Goal: Task Accomplishment & Management: Complete application form

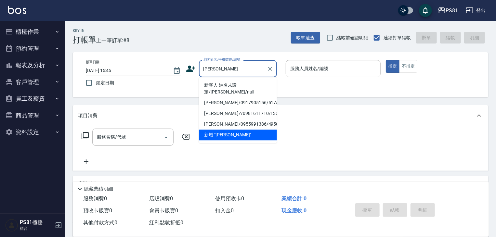
click at [242, 85] on li "新客人 姓名未設定/[PERSON_NAME]/null" at bounding box center [238, 89] width 78 height 18
type input "新客人 姓名未設定/[PERSON_NAME]/null"
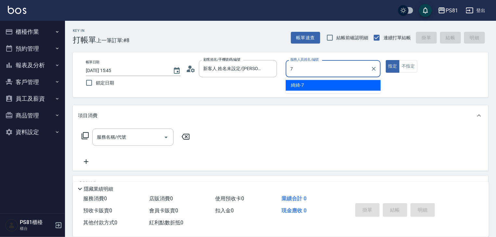
click at [312, 84] on div "綺綺 -7" at bounding box center [333, 85] width 95 height 11
click at [149, 131] on div "服務名稱/代號" at bounding box center [132, 137] width 81 height 17
type input "綺綺-7"
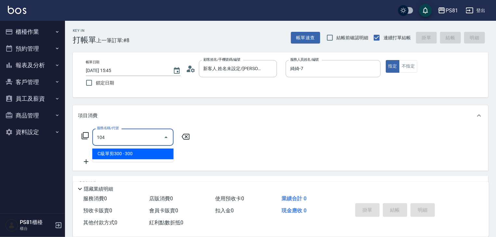
click at [152, 153] on ul "C級單剪300 - 300" at bounding box center [132, 154] width 81 height 16
click at [165, 156] on span "C級單剪300 - 300" at bounding box center [132, 154] width 81 height 11
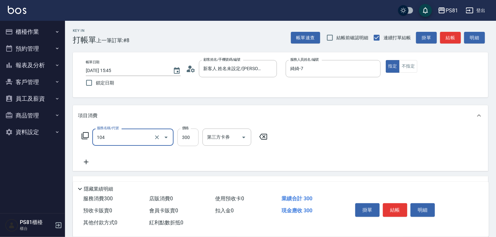
type input "C級單剪300(104)"
click at [185, 140] on input "300" at bounding box center [188, 138] width 21 height 18
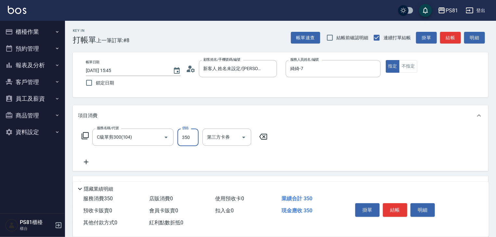
type input "350"
click at [92, 157] on div "服務名稱/代號 C級單剪300(104) 服務名稱/代號 價格 350 價格 第三方卡券 第三方卡券" at bounding box center [175, 147] width 194 height 37
click at [91, 162] on icon at bounding box center [86, 162] width 16 height 8
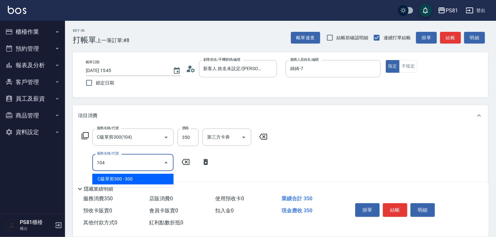
click at [106, 178] on span "C級單剪300 - 300" at bounding box center [132, 179] width 81 height 11
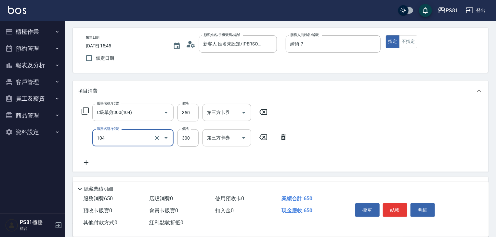
scroll to position [65, 0]
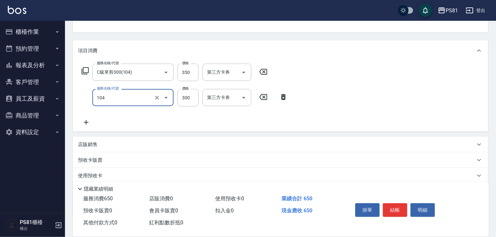
type input "C級單剪300(104)"
click at [83, 127] on div "服務名稱/代號 C級單剪300(104) 服務名稱/代號 價格 350 價格 第三方卡券 第三方卡券 服務名稱/代號 C級單剪300(104) 服務名稱/代號…" at bounding box center [281, 96] width 416 height 71
click at [84, 125] on icon at bounding box center [86, 123] width 16 height 8
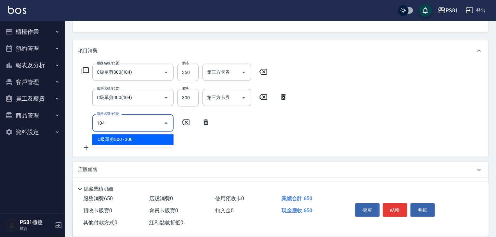
drag, startPoint x: 103, startPoint y: 133, endPoint x: 108, endPoint y: 145, distance: 12.7
click at [105, 139] on ul "C級單剪300 - 300" at bounding box center [132, 140] width 81 height 16
click at [108, 145] on ul "C級單剪300 - 300" at bounding box center [132, 140] width 81 height 16
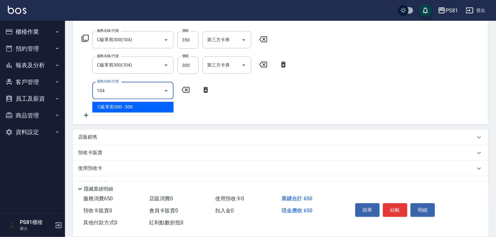
drag, startPoint x: 107, startPoint y: 110, endPoint x: 111, endPoint y: 135, distance: 25.4
click at [108, 112] on span "C級單剪300 - 300" at bounding box center [132, 107] width 81 height 11
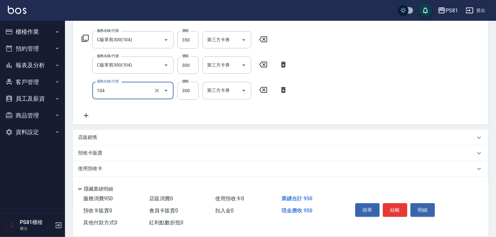
type input "C級單剪300(104)"
click at [103, 133] on div "店販銷售" at bounding box center [281, 138] width 416 height 16
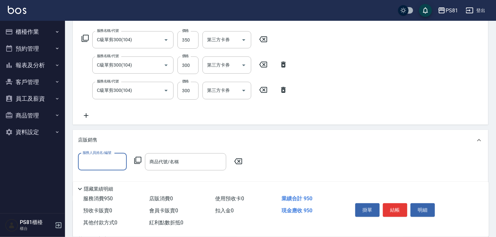
scroll to position [0, 0]
click at [118, 178] on div "綺綺 -7" at bounding box center [102, 178] width 49 height 11
type input "綺綺-7"
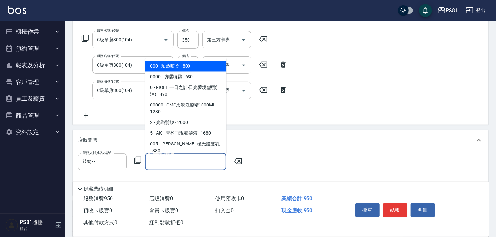
click at [167, 164] on input "商品代號/名稱" at bounding box center [185, 161] width 75 height 11
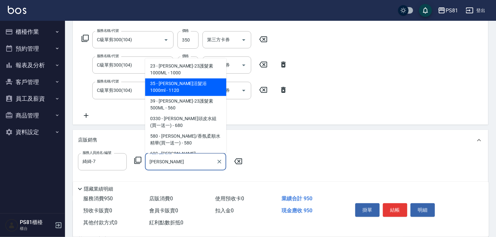
click at [194, 79] on span "35 - [PERSON_NAME]活髮浴1000ml - 1120" at bounding box center [185, 88] width 81 height 18
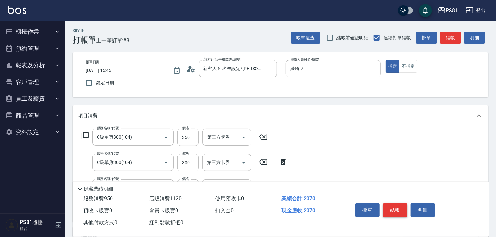
type input "華旭-舒活髮浴1000ml"
click at [389, 213] on button "結帳" at bounding box center [395, 211] width 24 height 14
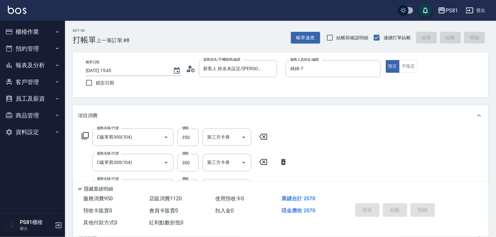
type input "[DATE] 17:02"
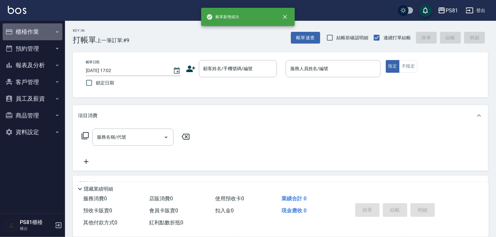
drag, startPoint x: 36, startPoint y: 34, endPoint x: 37, endPoint y: 43, distance: 8.5
click at [36, 35] on button "櫃檯作業" at bounding box center [33, 31] width 60 height 17
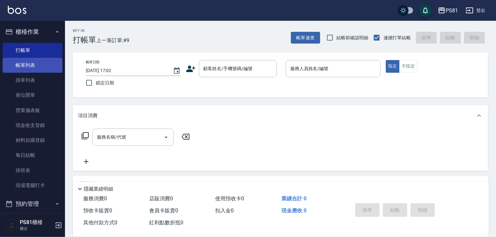
click at [43, 62] on link "帳單列表" at bounding box center [33, 65] width 60 height 15
